Goal: Task Accomplishment & Management: Manage account settings

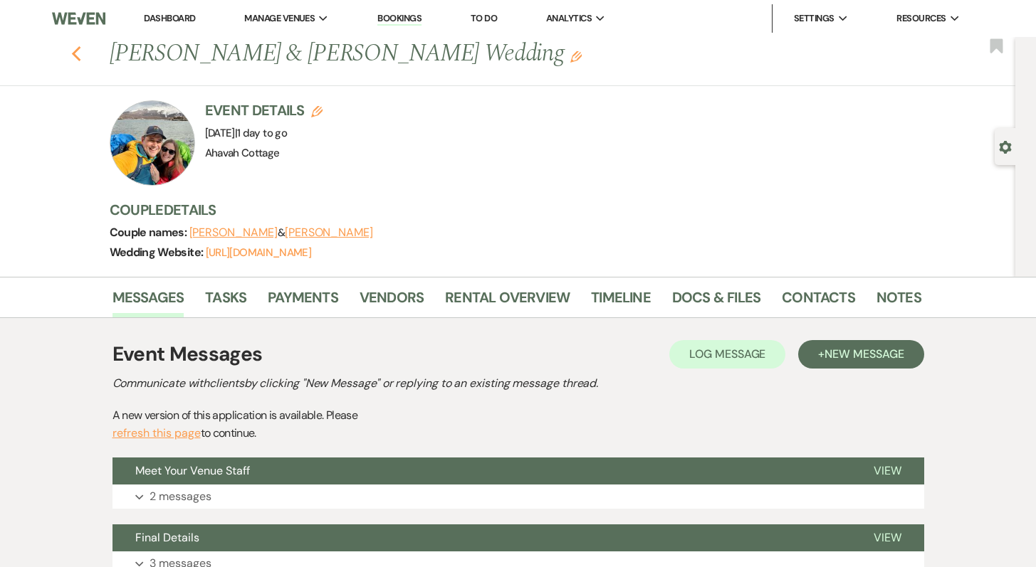
click at [82, 55] on icon "Previous" at bounding box center [76, 54] width 11 height 17
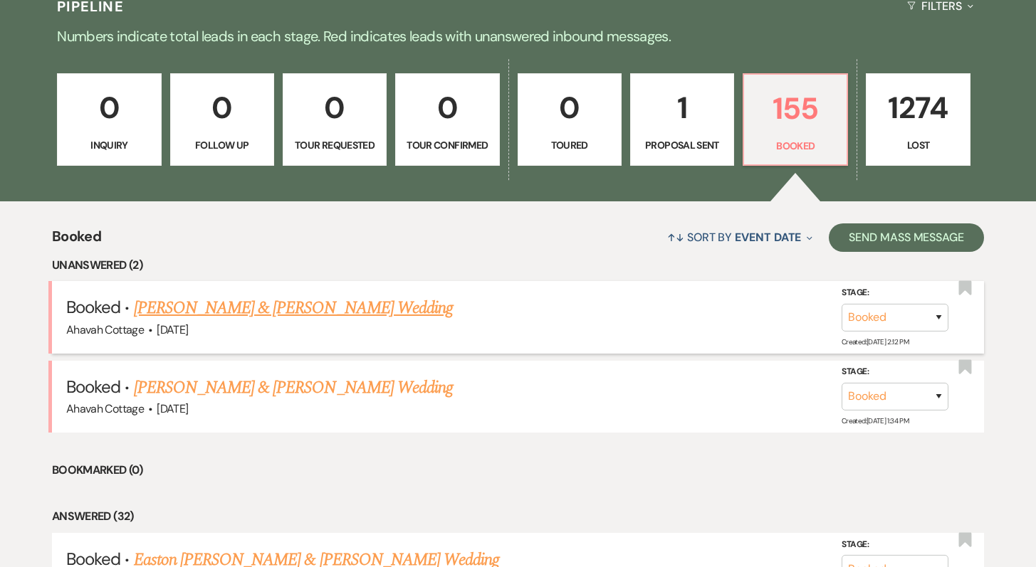
click at [284, 306] on link "[PERSON_NAME] & [PERSON_NAME] Wedding" at bounding box center [293, 308] width 319 height 26
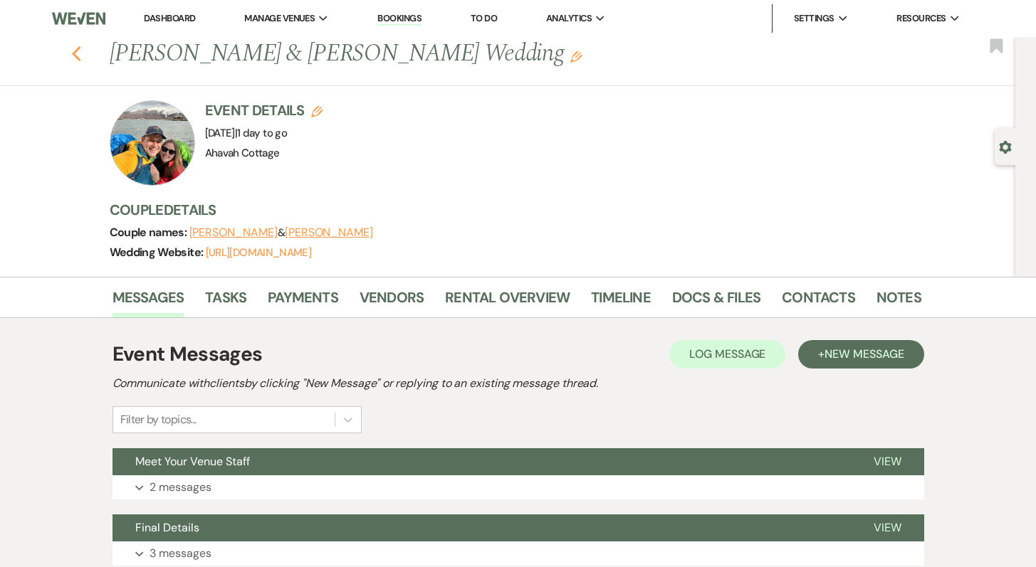
click at [82, 53] on icon "Previous" at bounding box center [76, 54] width 11 height 17
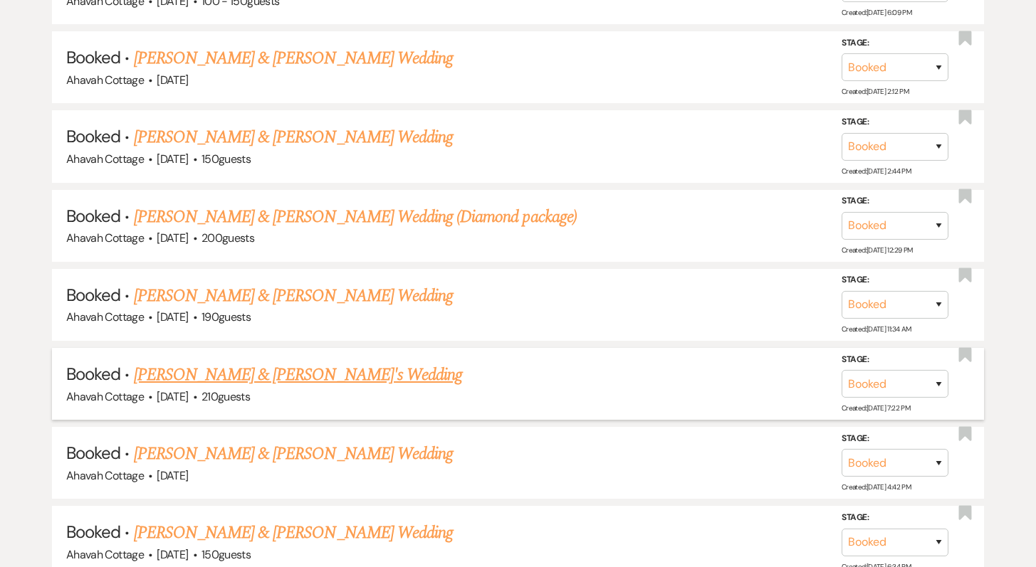
scroll to position [932, 0]
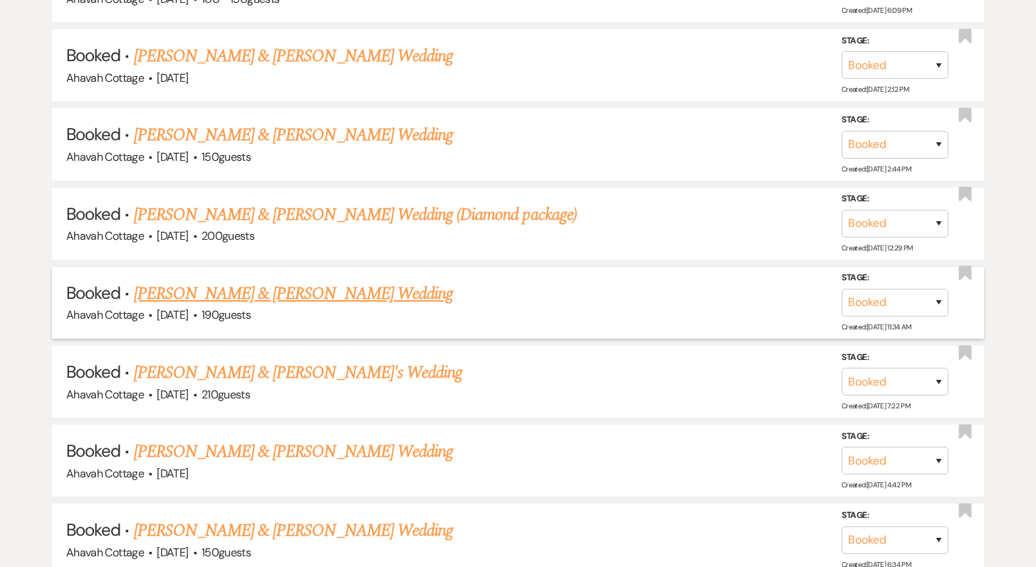
click at [337, 293] on link "Blake Makela & Ellie King's Wedding" at bounding box center [293, 294] width 319 height 26
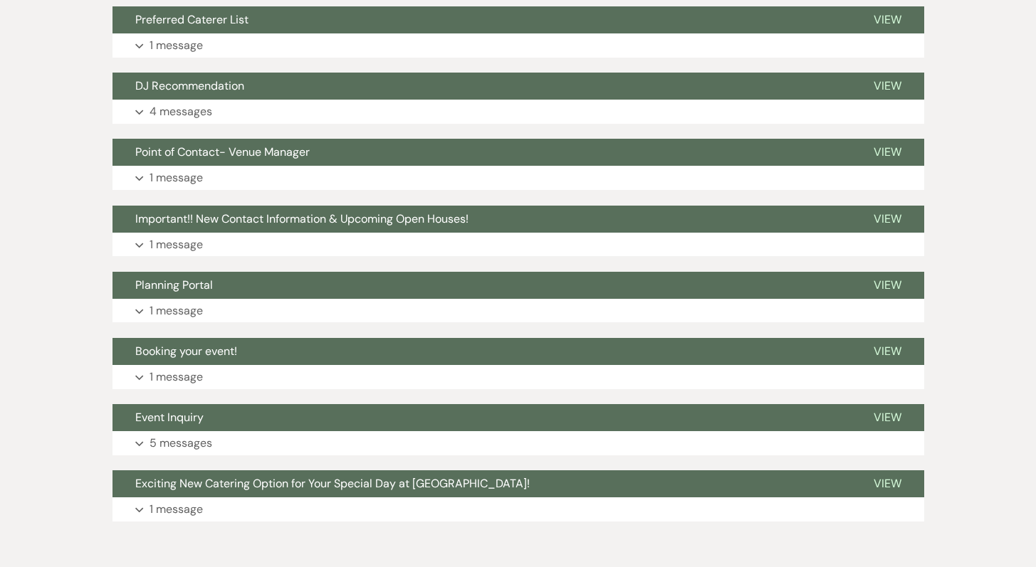
scroll to position [1150, 0]
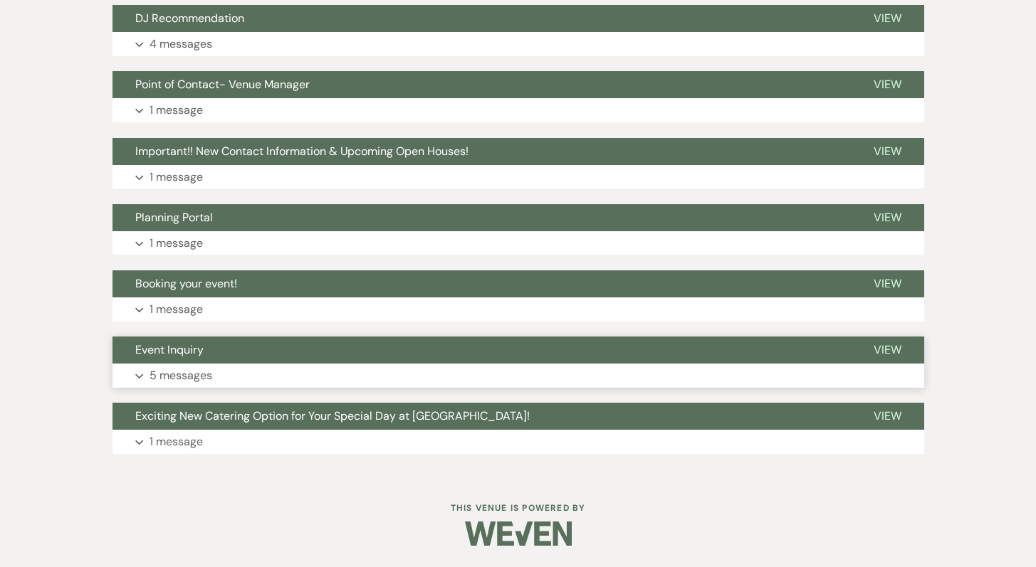
click at [199, 372] on p "5 messages" at bounding box center [180, 376] width 63 height 19
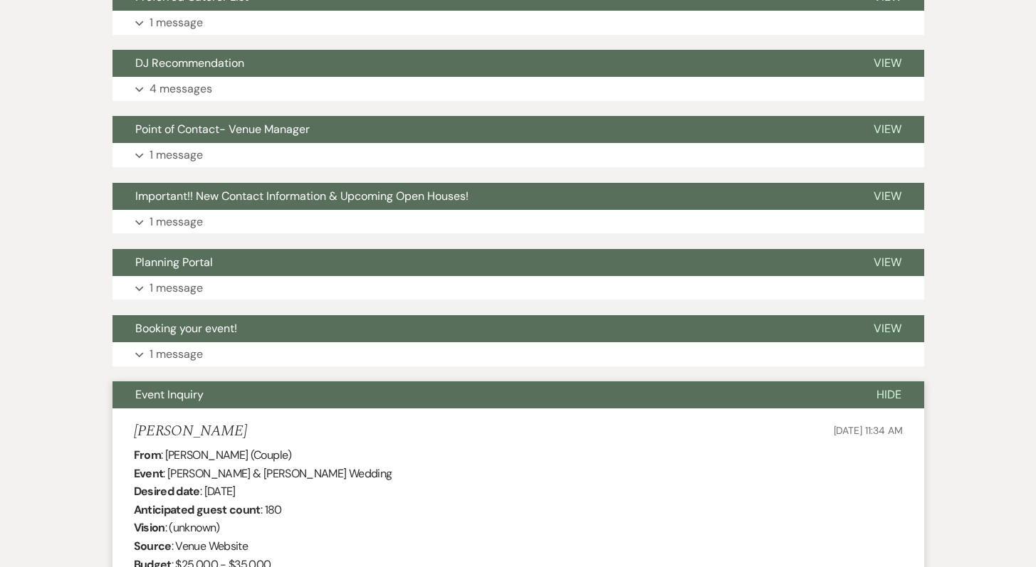
scroll to position [1077, 0]
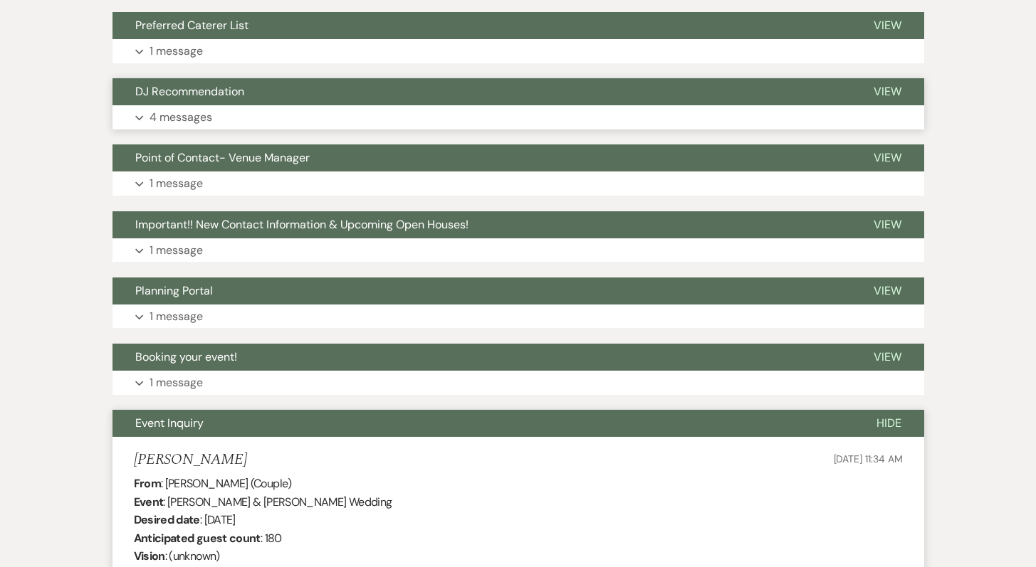
click at [169, 120] on p "4 messages" at bounding box center [180, 117] width 63 height 19
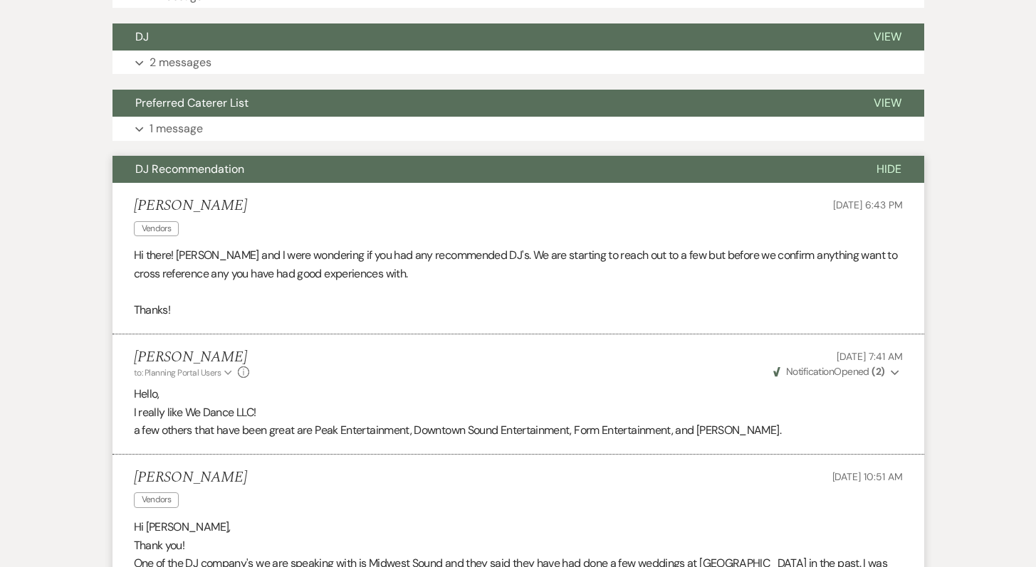
scroll to position [998, 0]
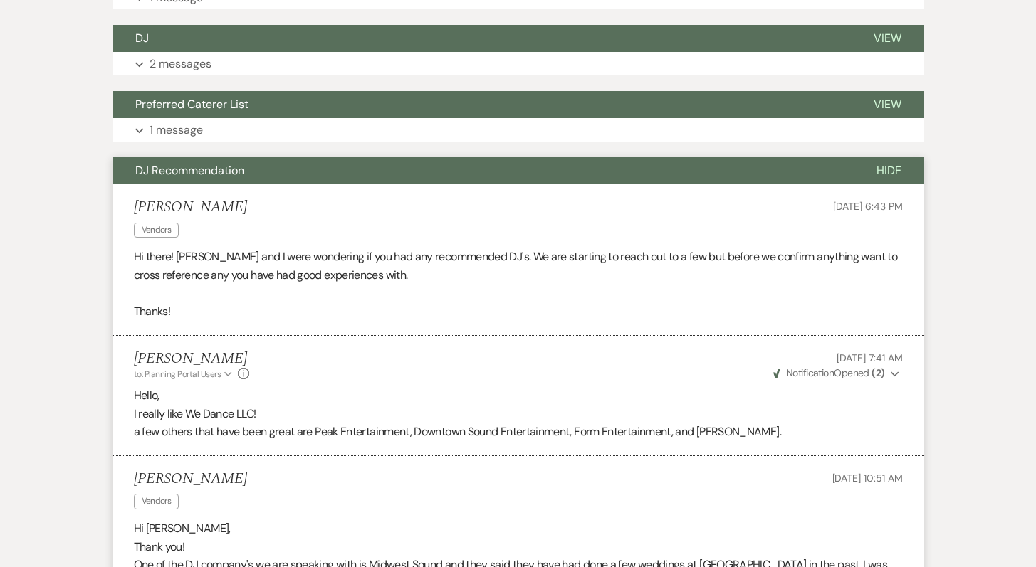
click at [194, 175] on span "DJ Recommendation" at bounding box center [189, 170] width 109 height 15
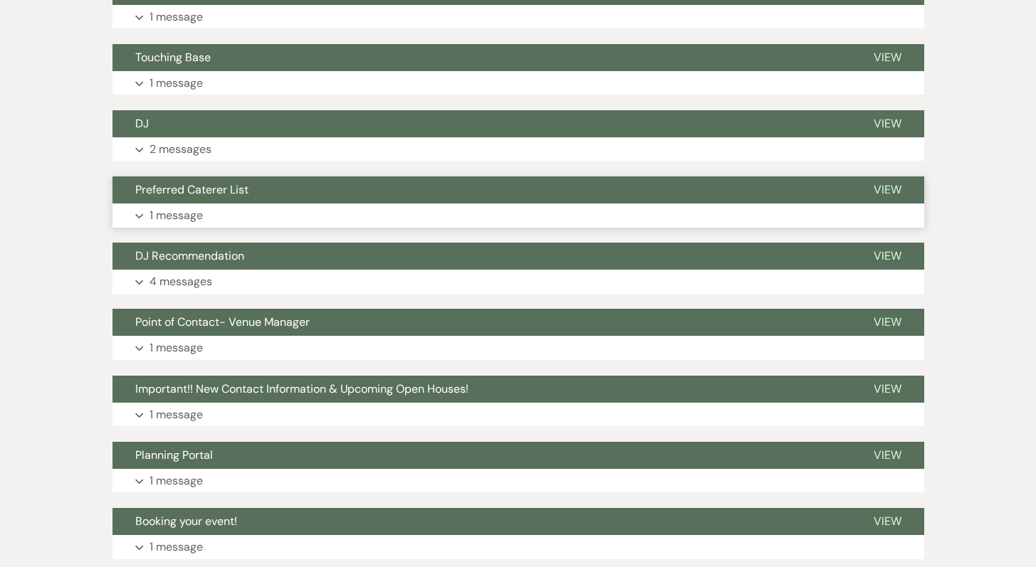
scroll to position [912, 0]
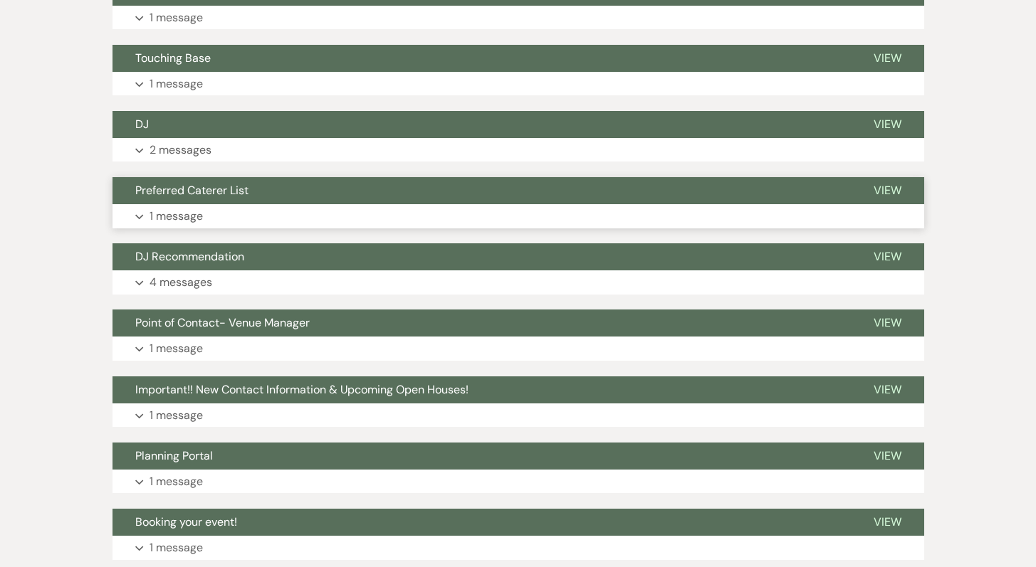
click at [174, 217] on p "1 message" at bounding box center [175, 216] width 53 height 19
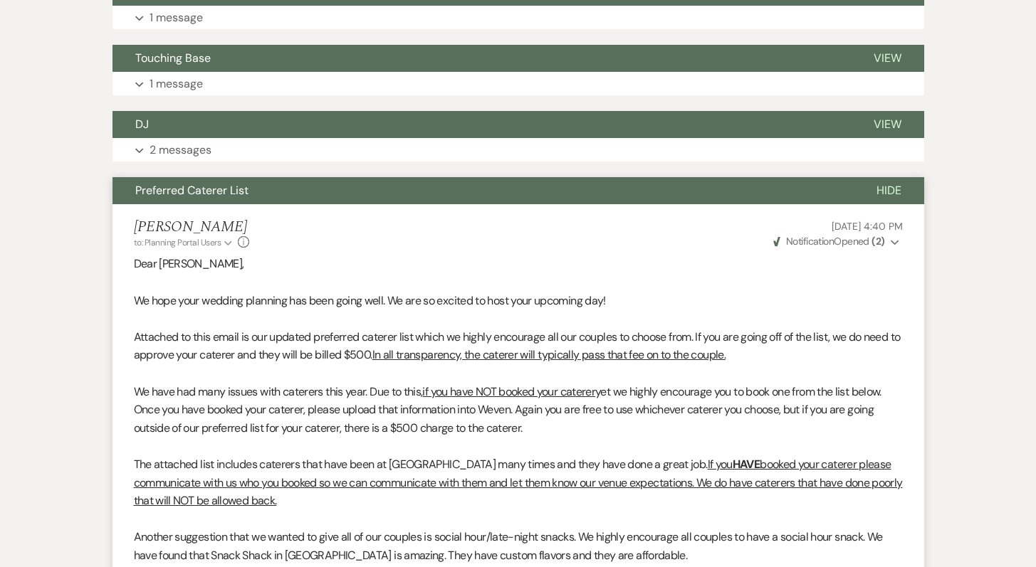
click at [168, 196] on span "Preferred Caterer List" at bounding box center [191, 190] width 113 height 15
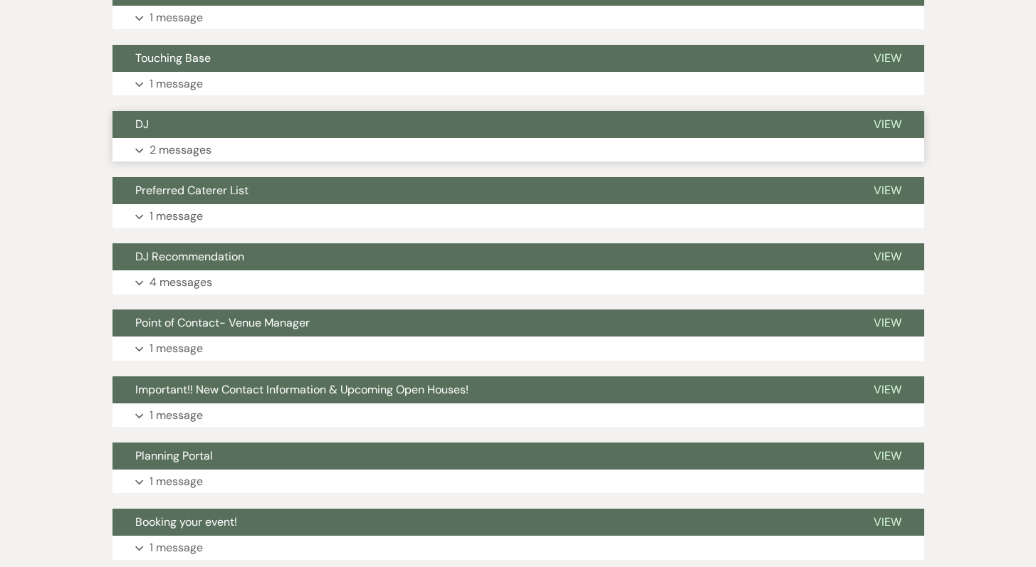
click at [147, 147] on button "Expand 2 messages" at bounding box center [517, 150] width 811 height 24
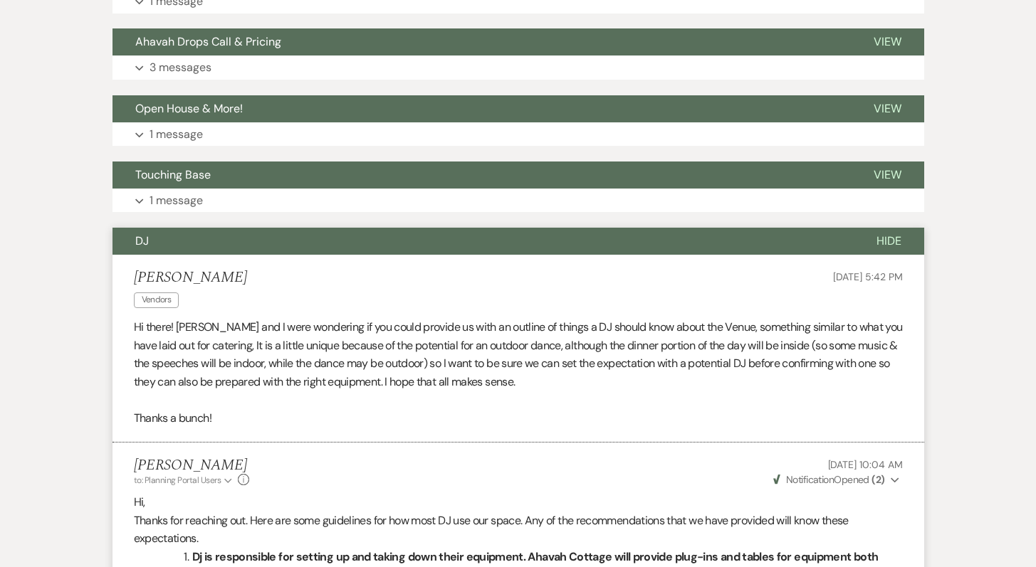
scroll to position [784, 0]
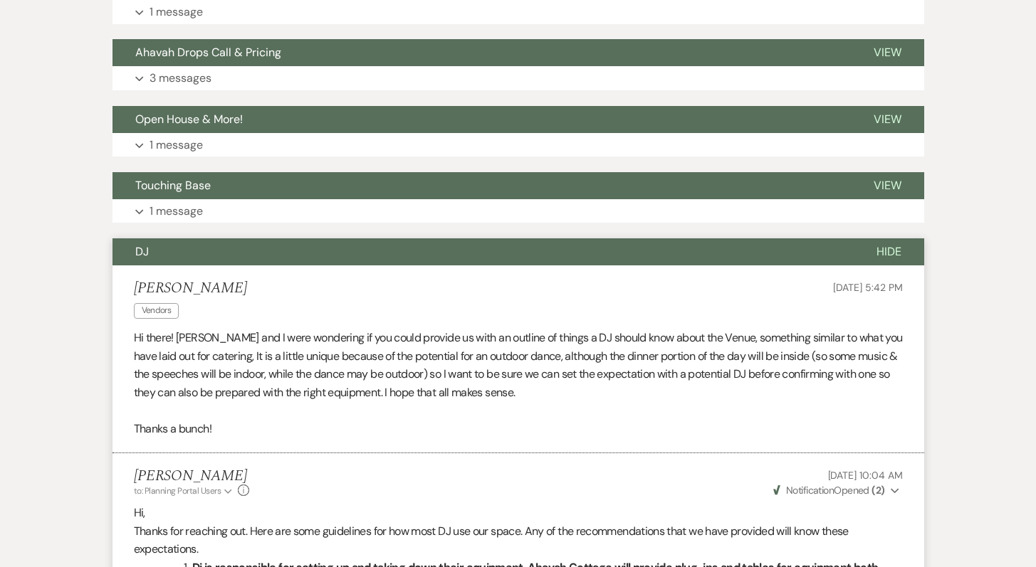
click at [148, 252] on button "DJ" at bounding box center [482, 251] width 741 height 27
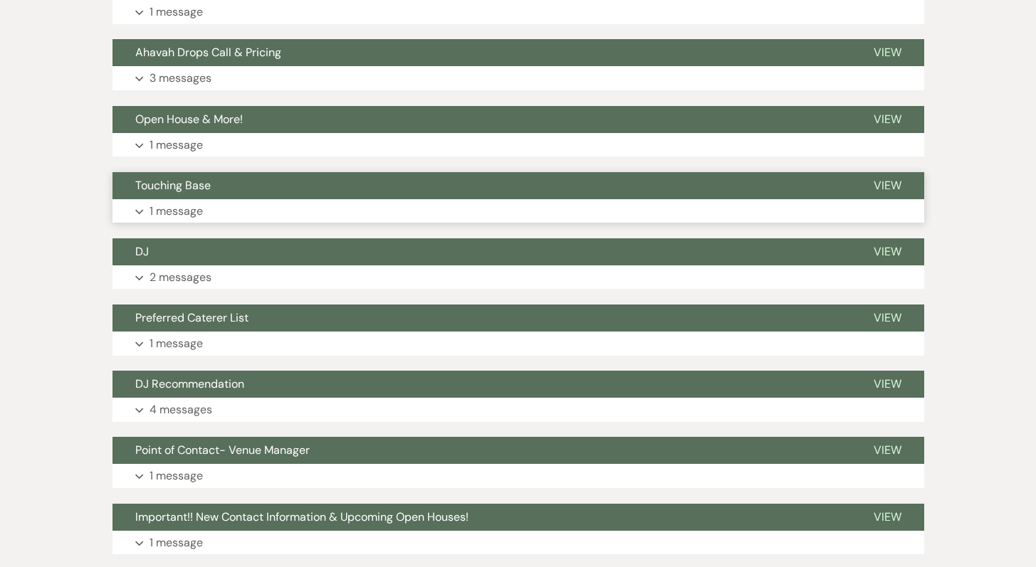
click at [155, 214] on p "1 message" at bounding box center [175, 211] width 53 height 19
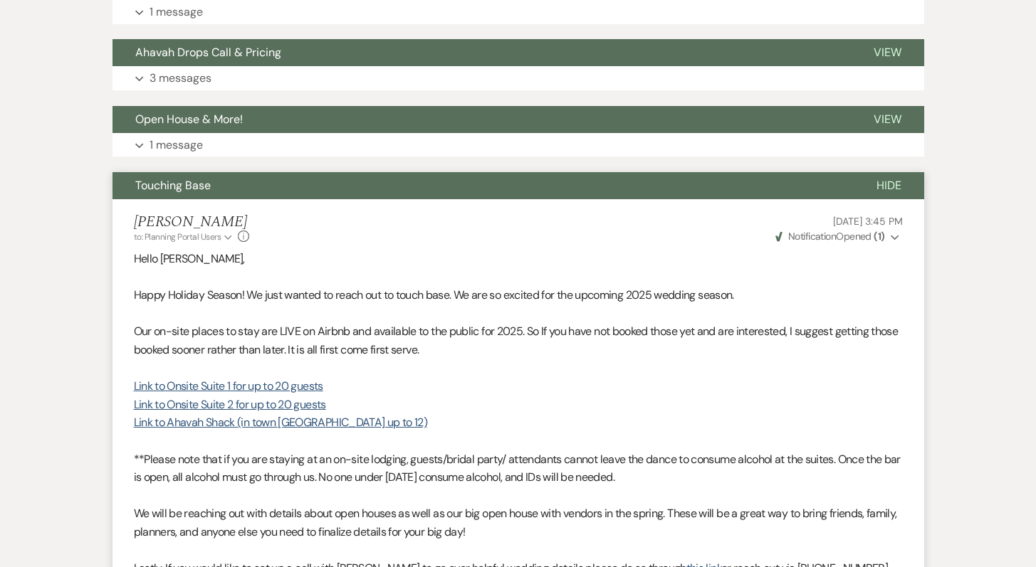
click at [160, 192] on span "Touching Base" at bounding box center [172, 185] width 75 height 15
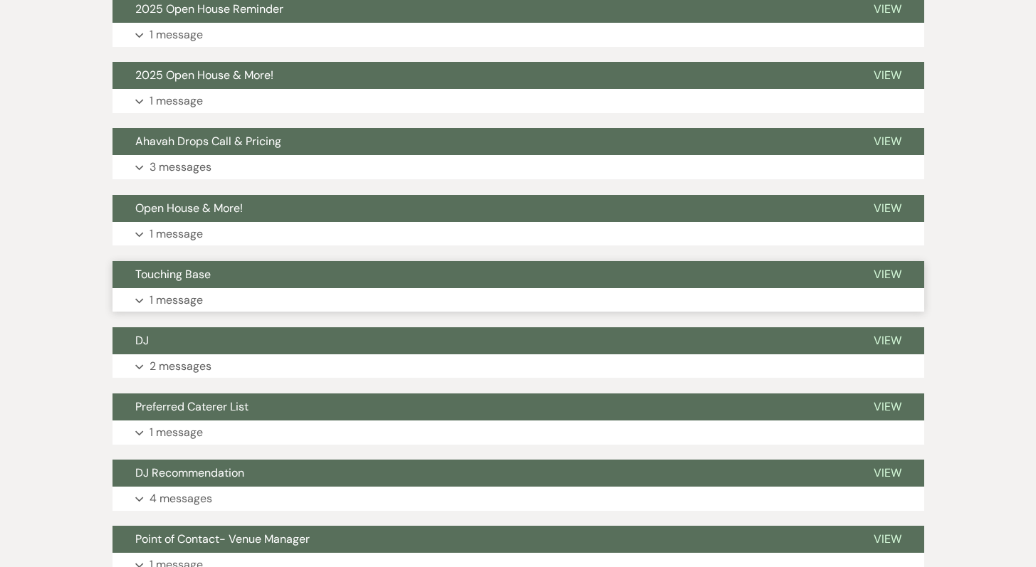
scroll to position [685, 0]
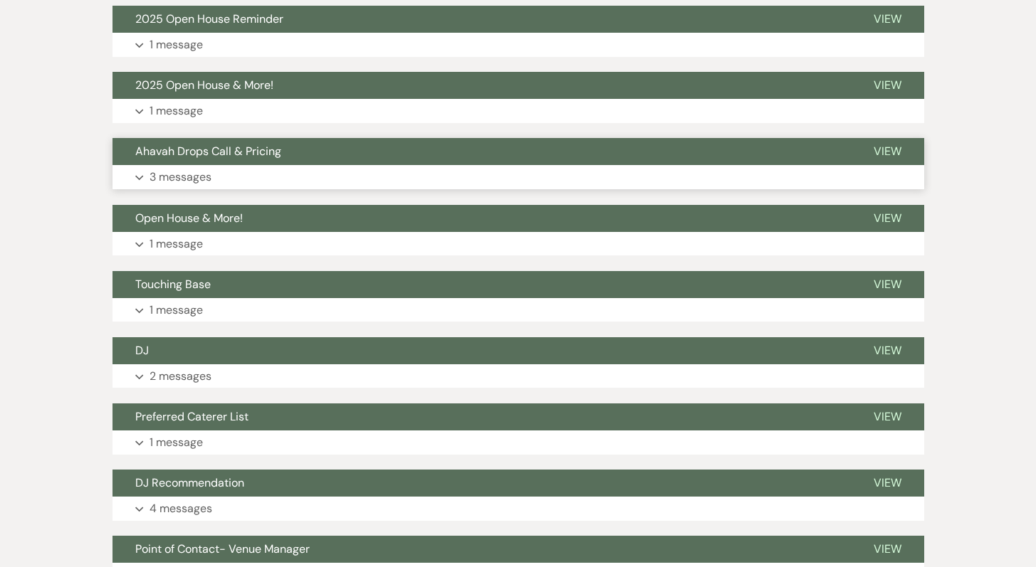
click at [159, 178] on p "3 messages" at bounding box center [180, 177] width 62 height 19
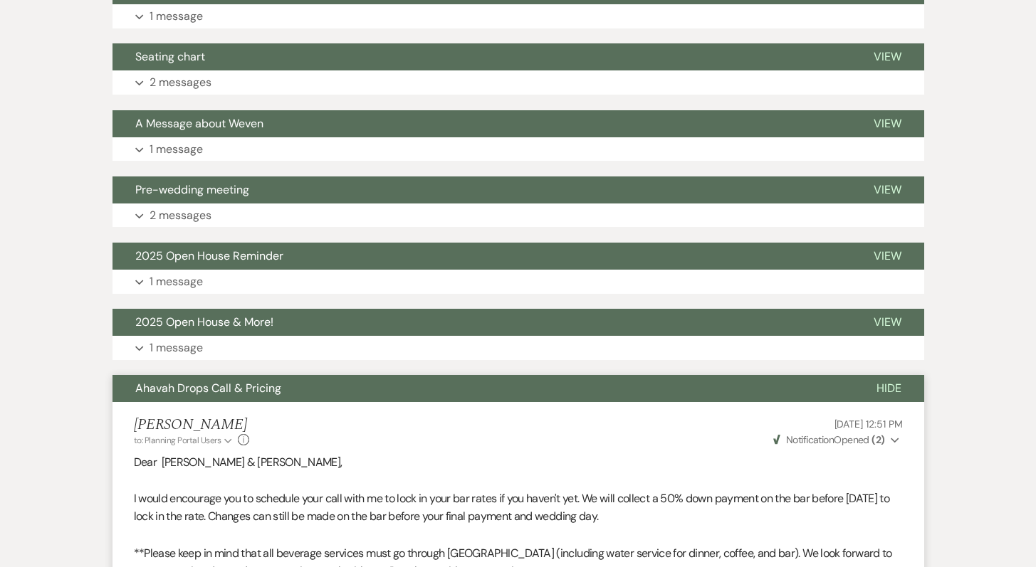
scroll to position [451, 0]
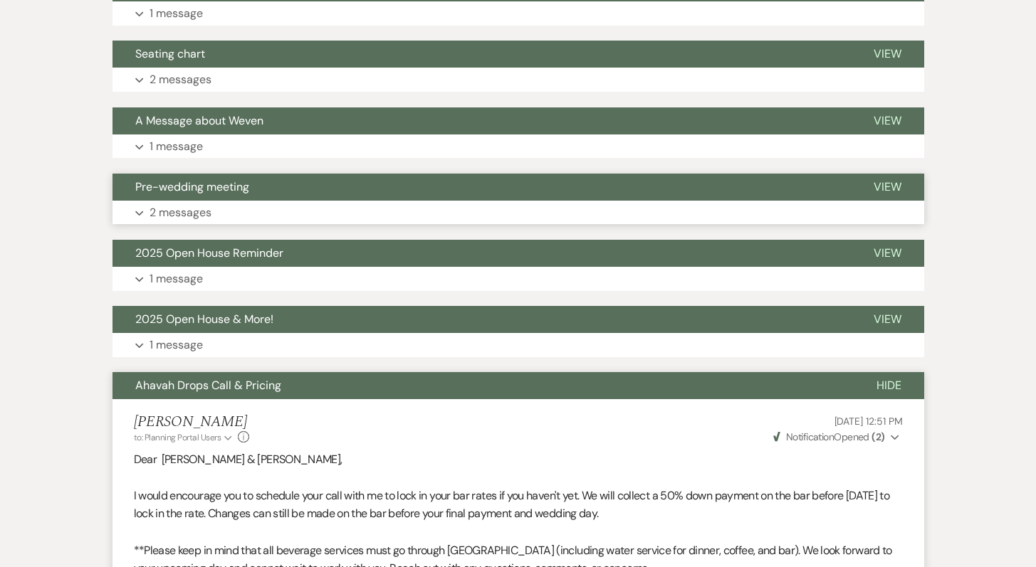
click at [170, 216] on p "2 messages" at bounding box center [180, 213] width 62 height 19
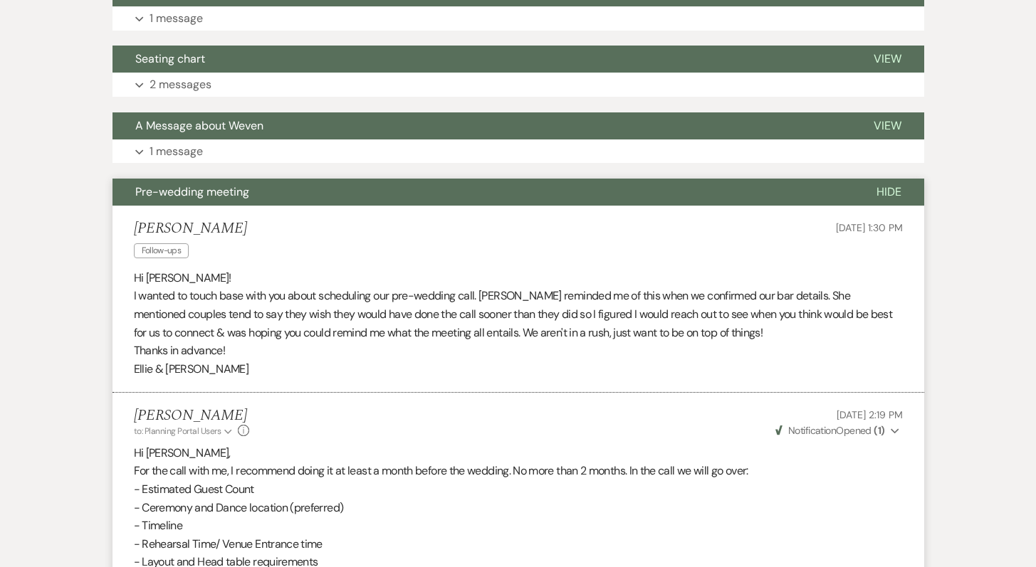
scroll to position [431, 0]
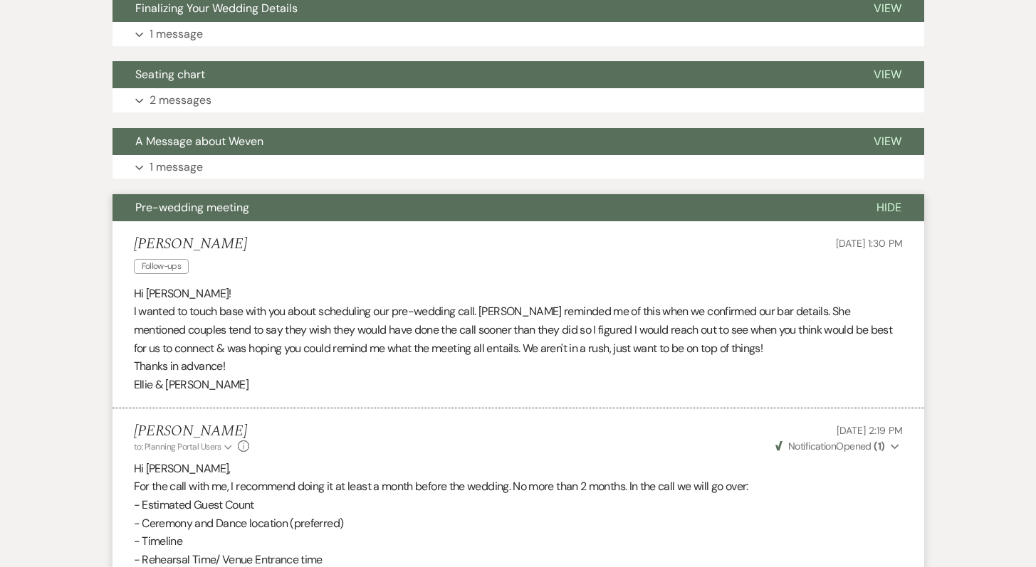
click at [214, 209] on span "Pre-wedding meeting" at bounding box center [192, 207] width 114 height 15
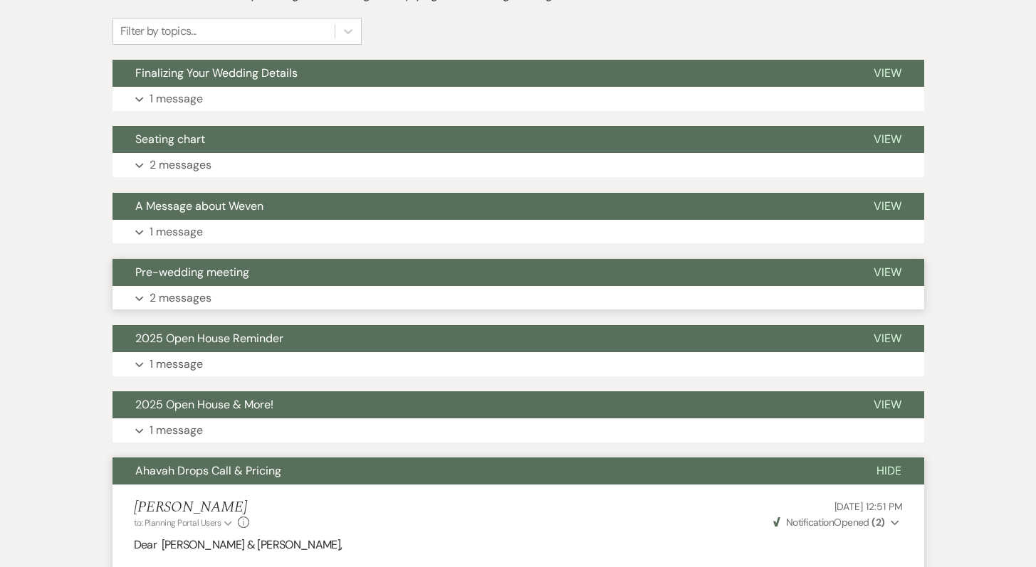
scroll to position [358, 0]
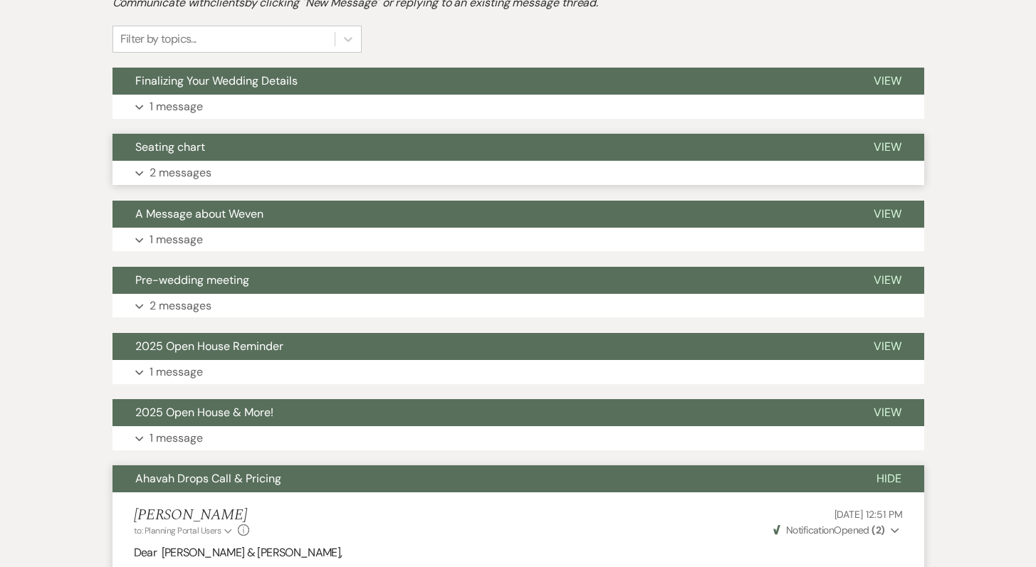
click at [147, 173] on button "Expand 2 messages" at bounding box center [517, 173] width 811 height 24
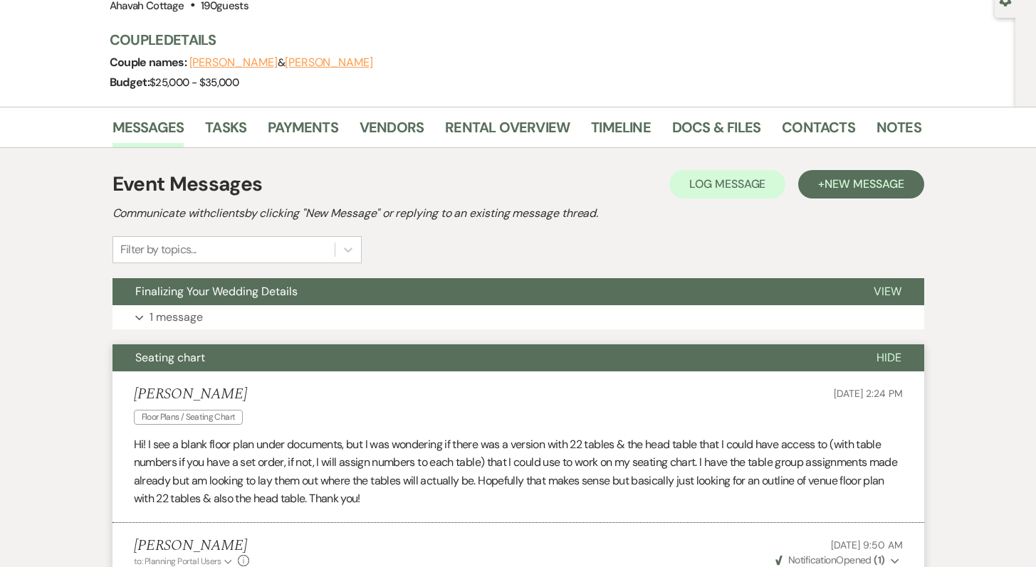
scroll to position [135, 0]
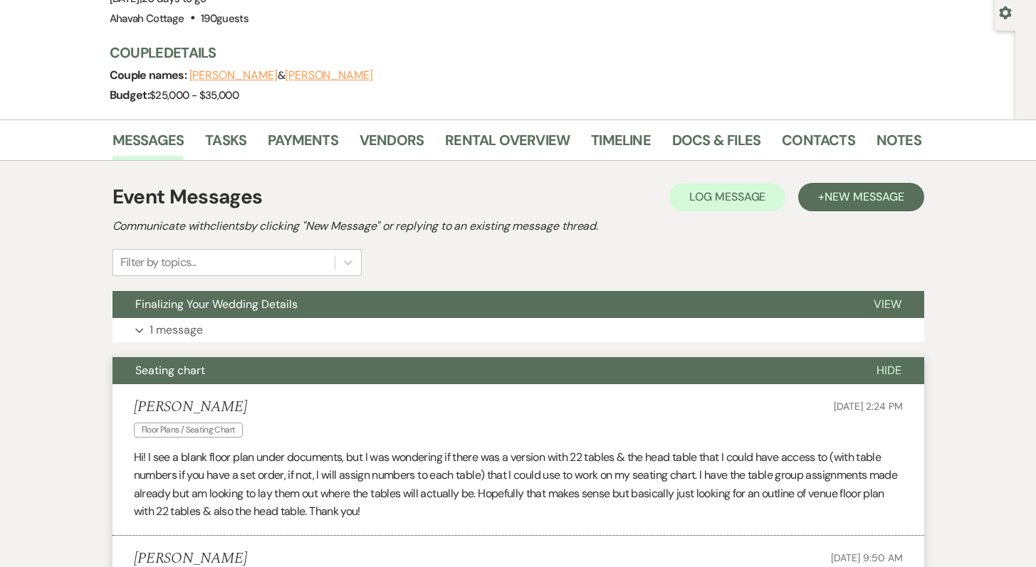
click at [158, 364] on span "Seating chart" at bounding box center [170, 370] width 70 height 15
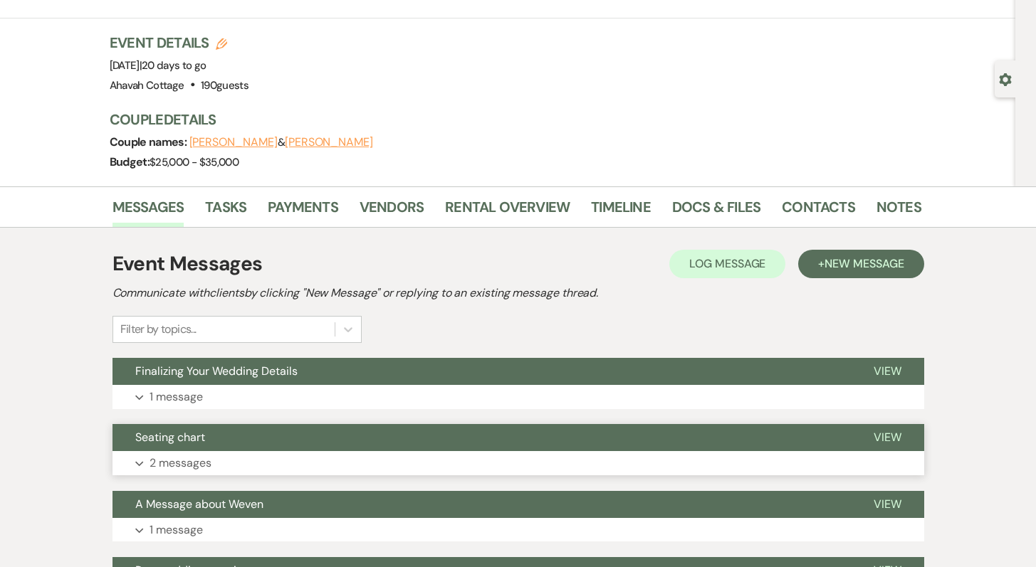
scroll to position [0, 0]
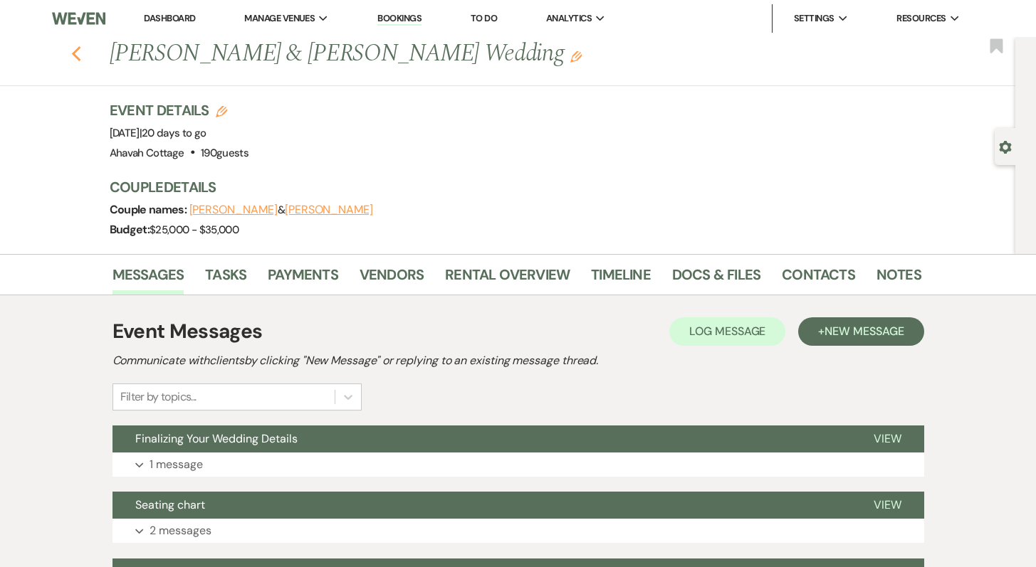
click at [80, 53] on use "button" at bounding box center [75, 54] width 9 height 16
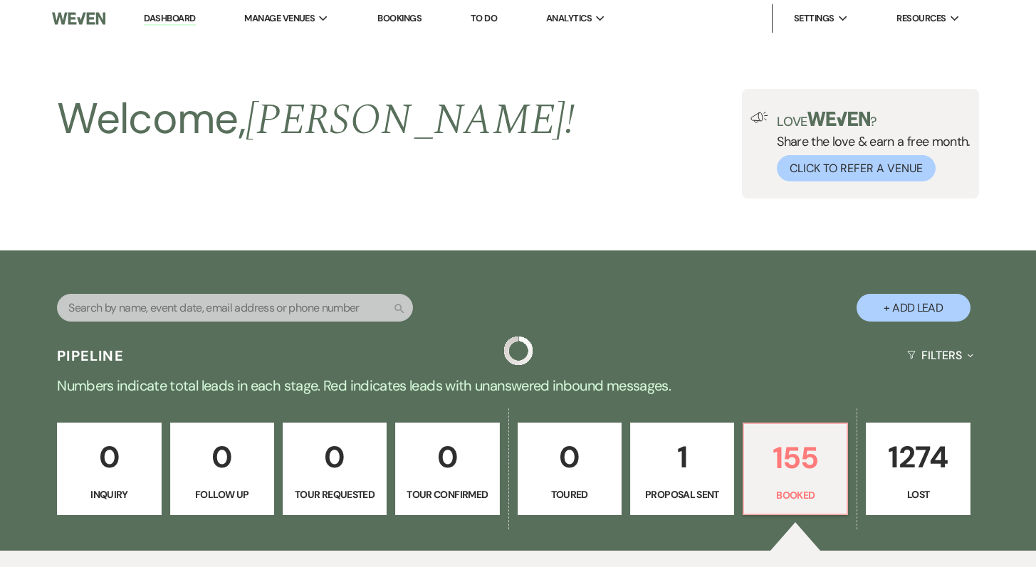
scroll to position [932, 0]
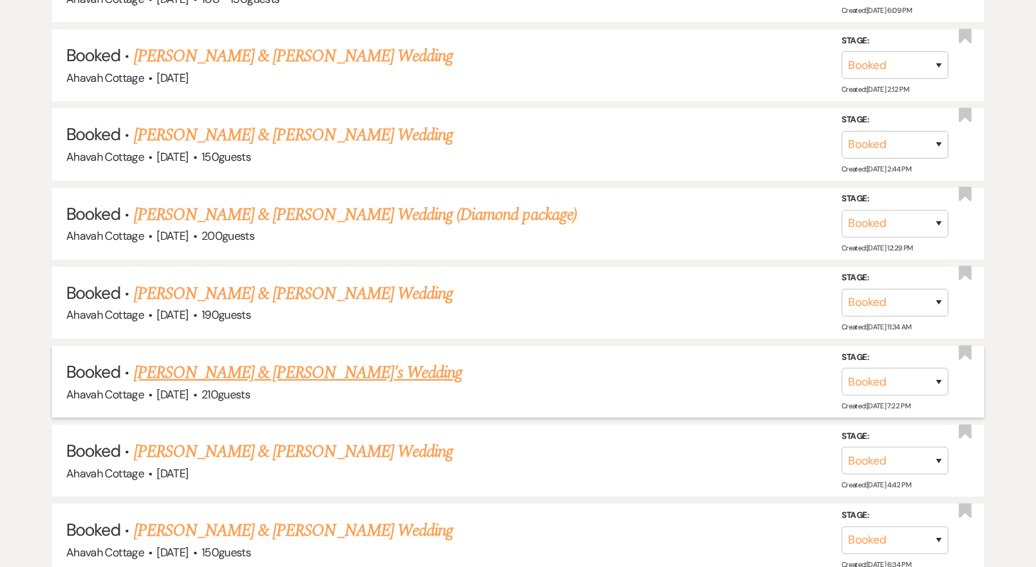
click at [243, 366] on link "Nicholas & Cheyanne's Wedding" at bounding box center [298, 373] width 329 height 26
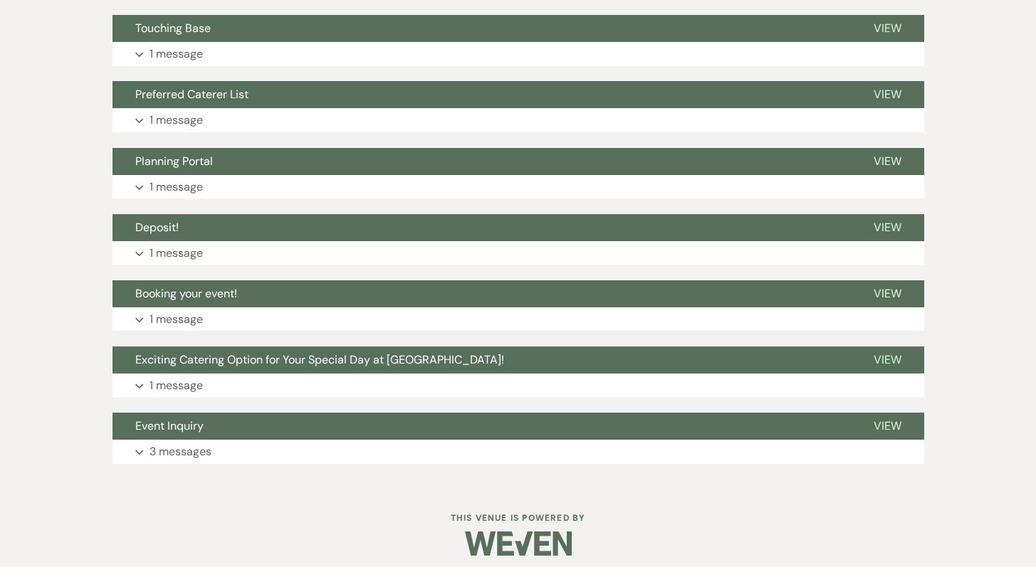
scroll to position [794, 0]
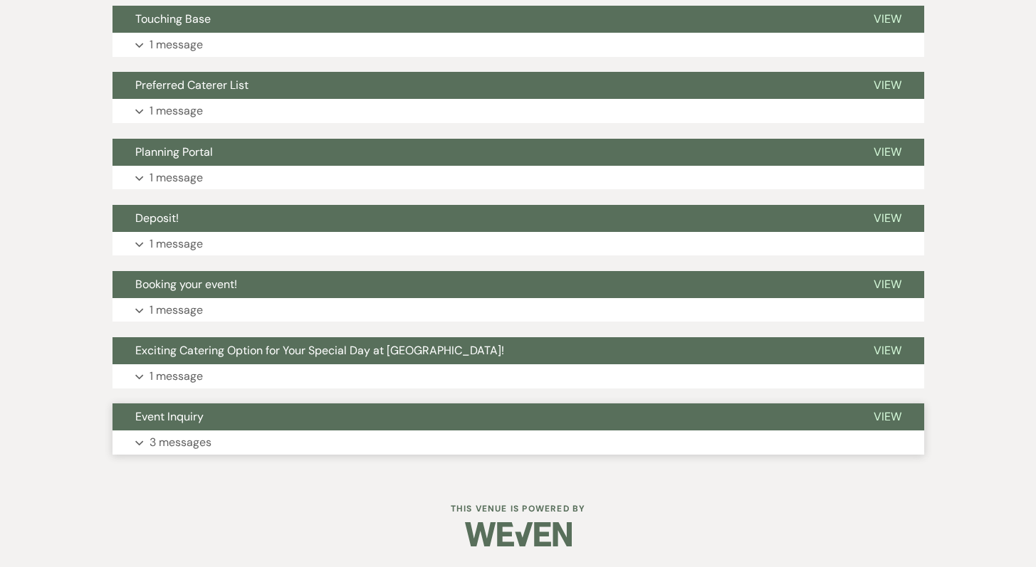
drag, startPoint x: 147, startPoint y: 439, endPoint x: 167, endPoint y: 428, distance: 22.3
click at [147, 439] on button "Expand 3 messages" at bounding box center [517, 443] width 811 height 24
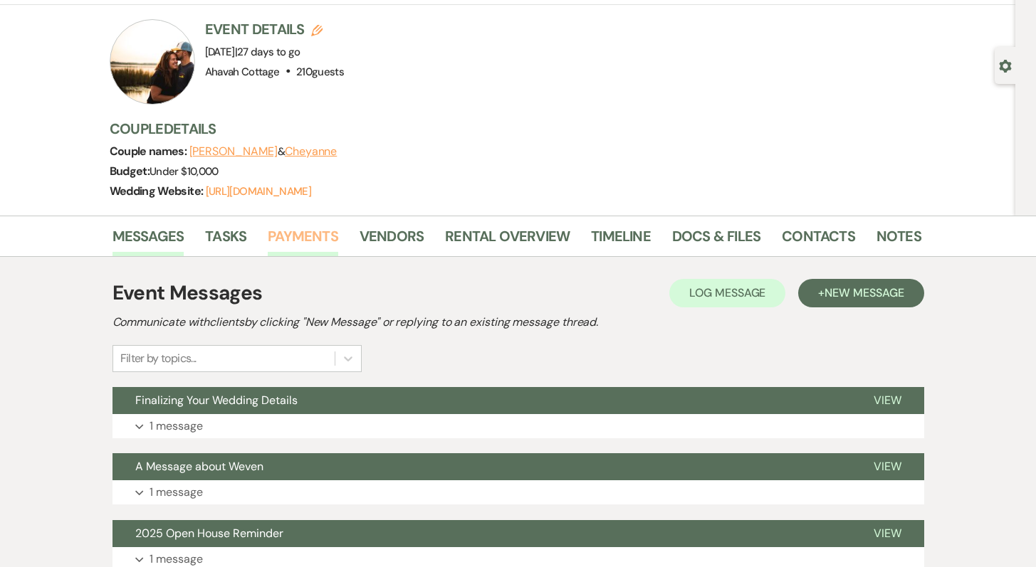
scroll to position [0, 0]
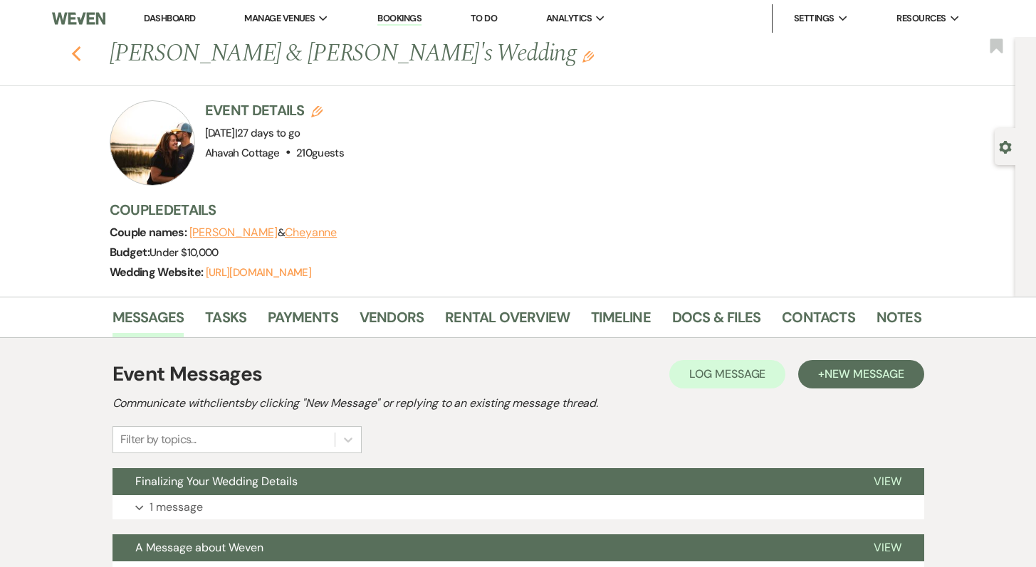
click at [78, 53] on use "button" at bounding box center [75, 54] width 9 height 16
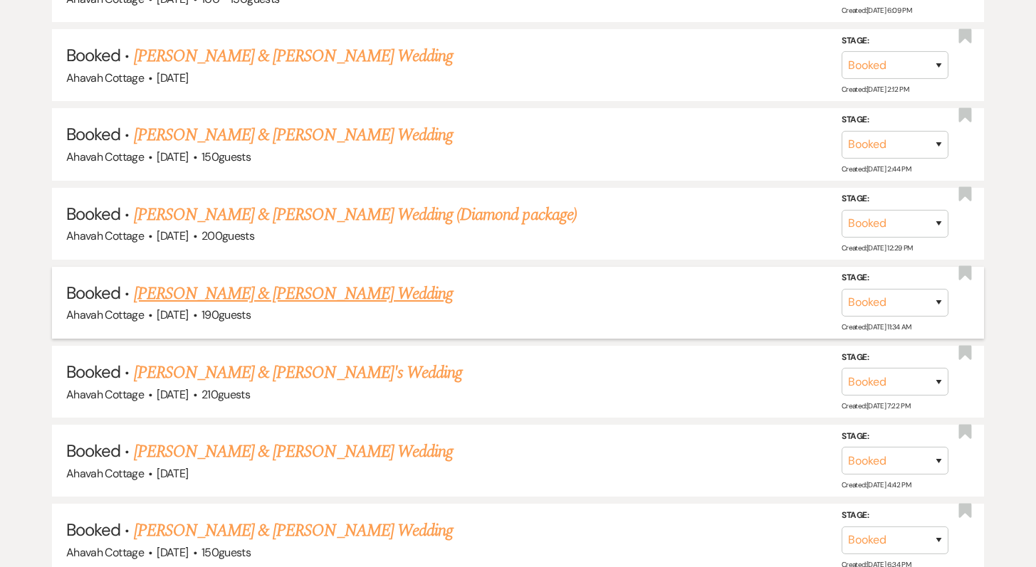
click at [233, 289] on link "Blake Makela & Ellie King's Wedding" at bounding box center [293, 294] width 319 height 26
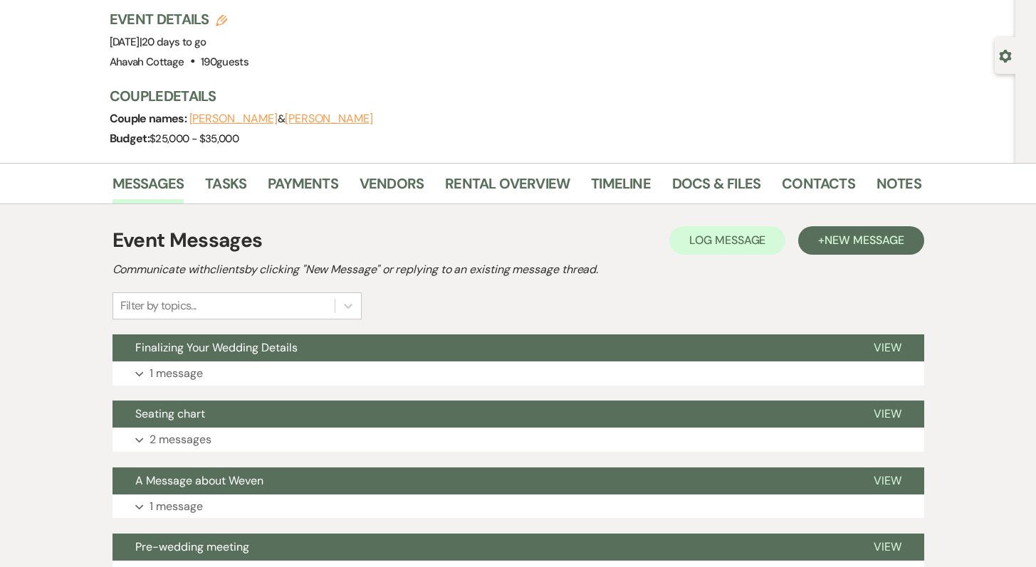
scroll to position [90, 0]
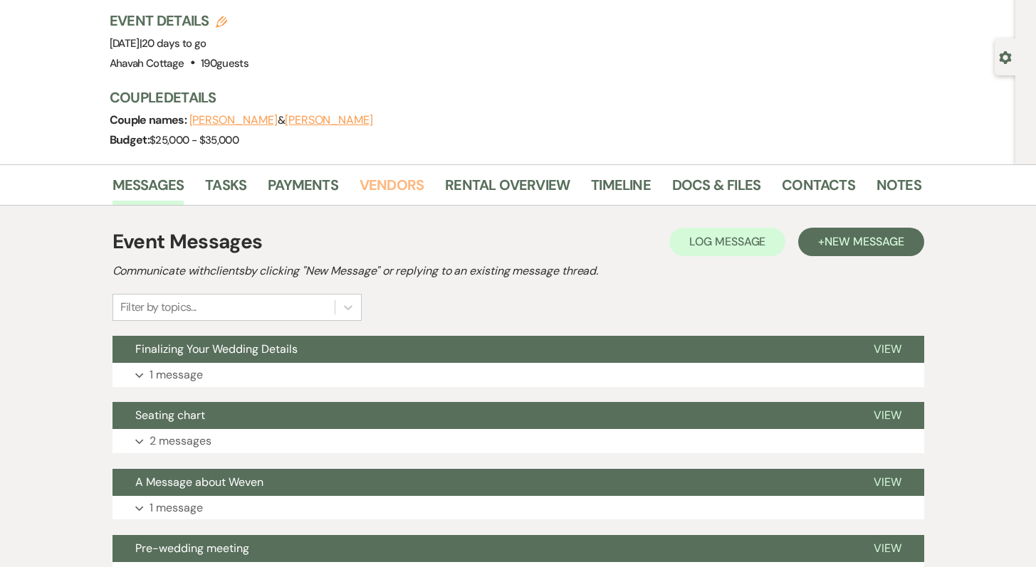
click at [376, 186] on link "Vendors" at bounding box center [391, 189] width 64 height 31
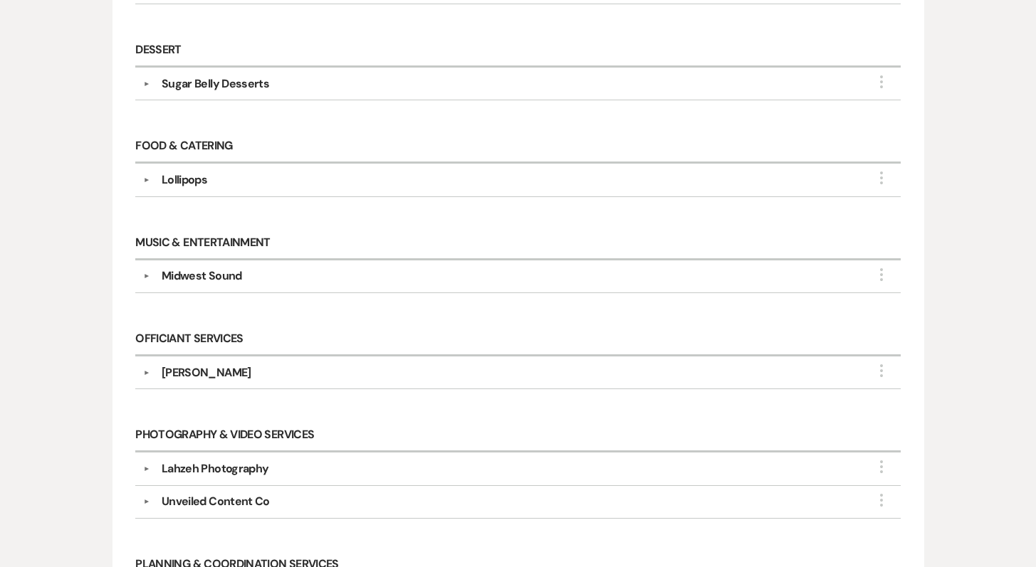
scroll to position [604, 0]
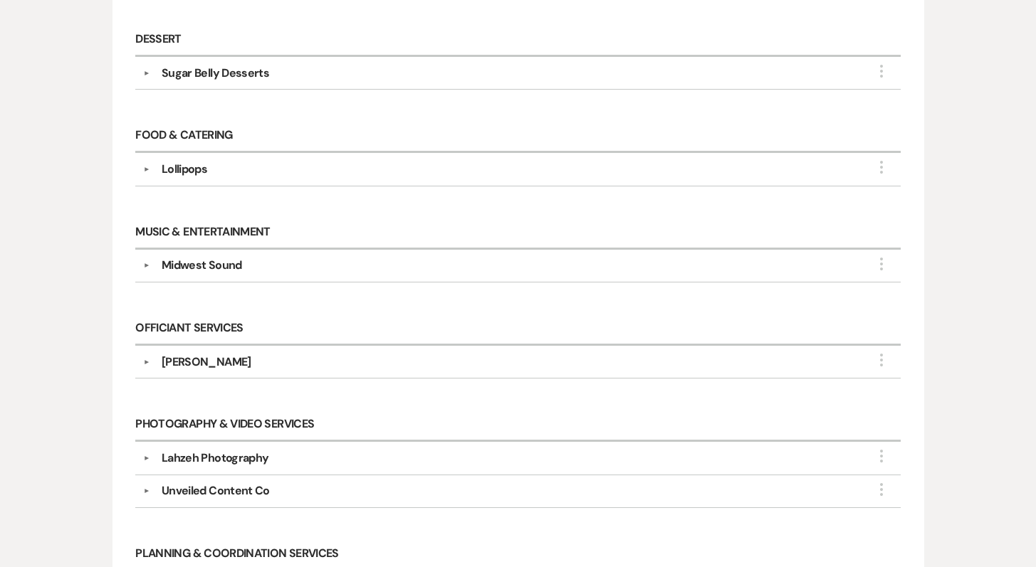
click at [143, 166] on button "▼" at bounding box center [146, 169] width 17 height 7
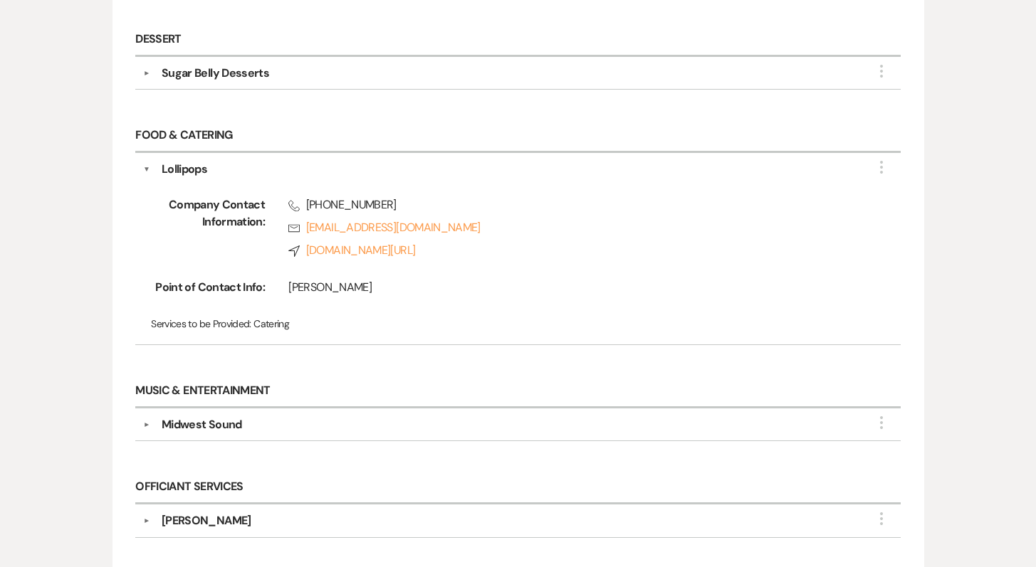
click at [143, 164] on button "▼" at bounding box center [146, 169] width 7 height 17
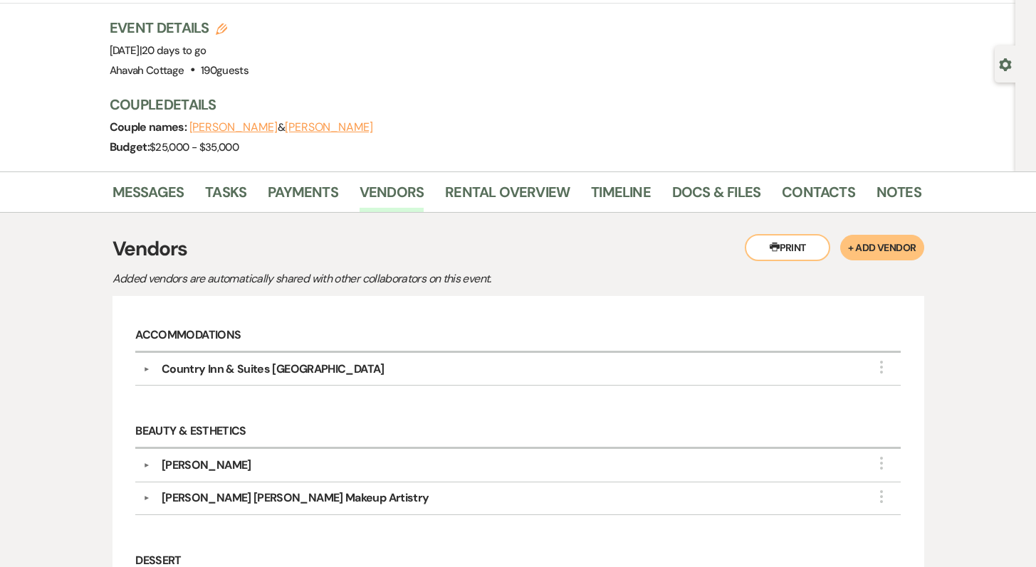
scroll to position [0, 0]
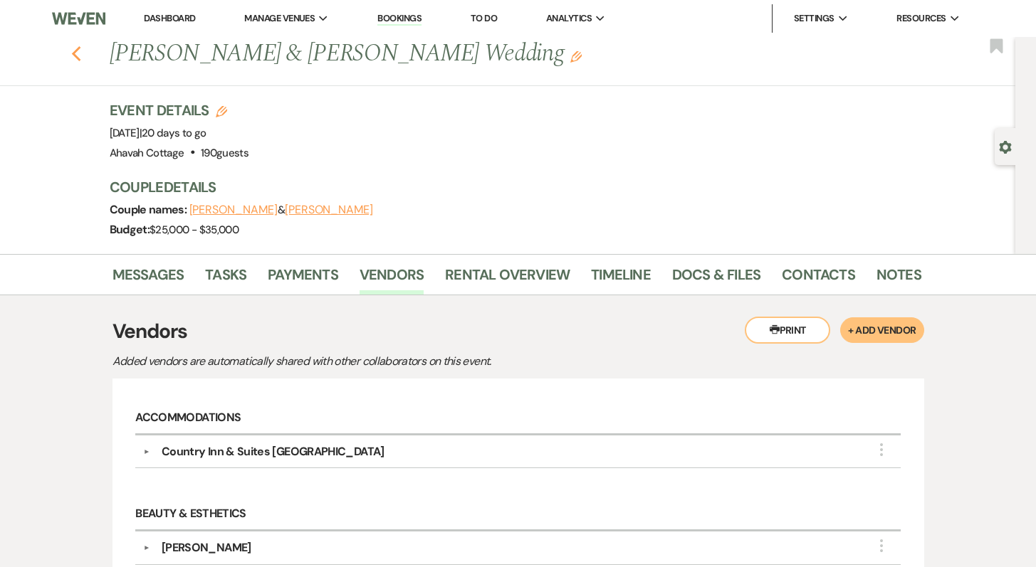
click at [82, 52] on icon "Previous" at bounding box center [76, 54] width 11 height 17
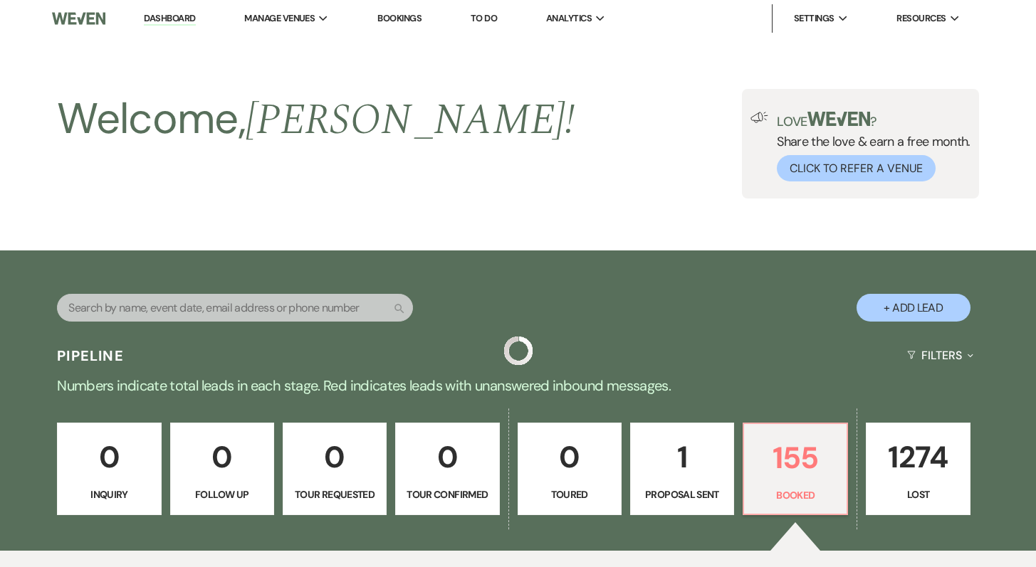
scroll to position [932, 0]
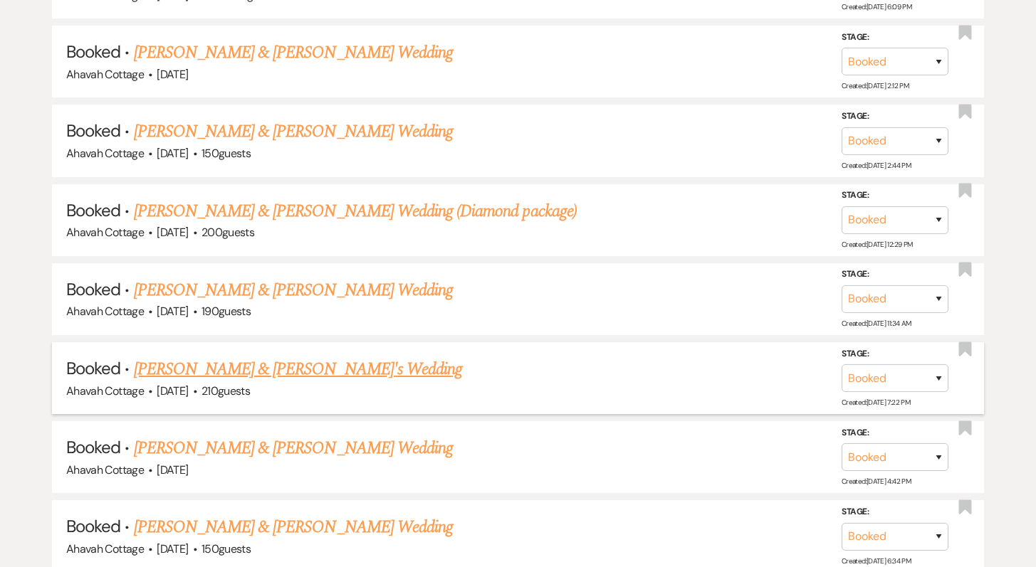
click at [263, 368] on link "Nicholas & Cheyanne's Wedding" at bounding box center [298, 370] width 329 height 26
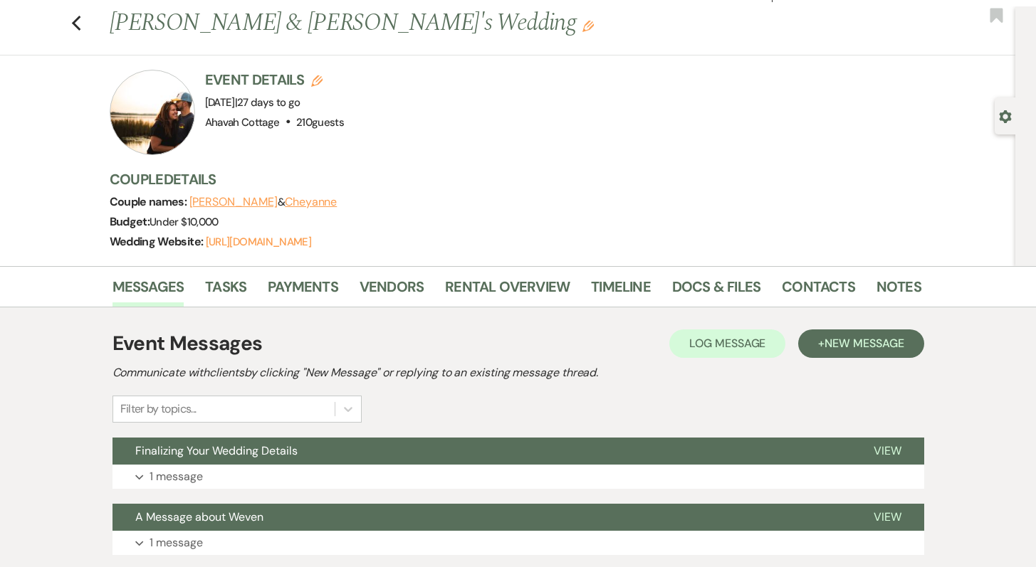
scroll to position [21, 0]
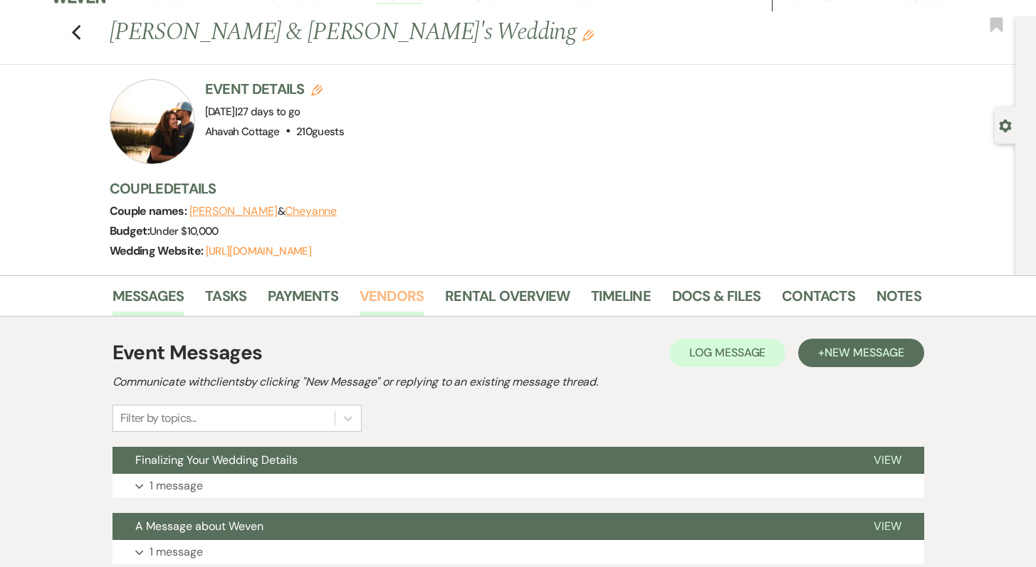
click at [377, 293] on link "Vendors" at bounding box center [391, 300] width 64 height 31
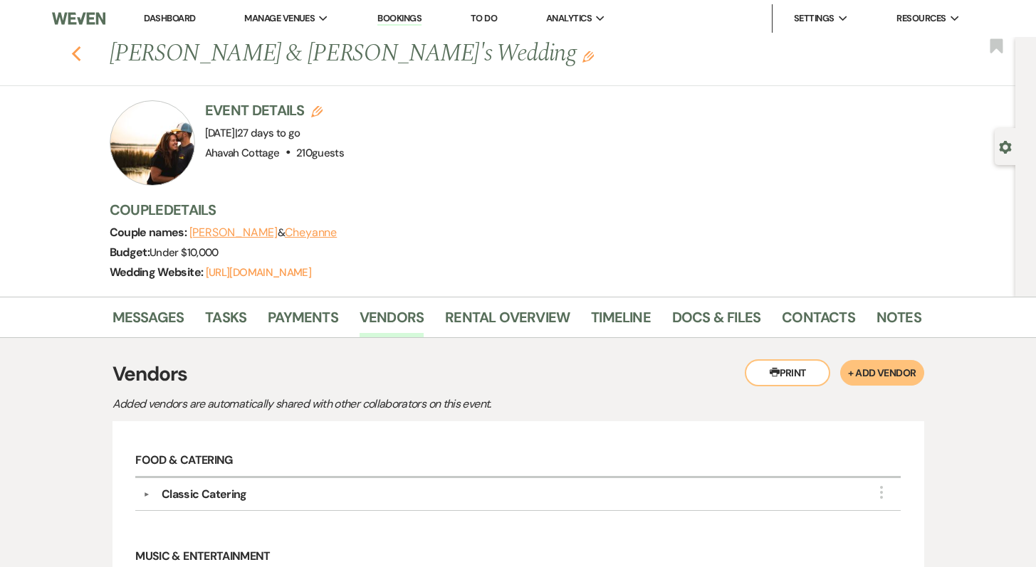
click at [78, 53] on use "button" at bounding box center [75, 54] width 9 height 16
